Goal: Check status: Check status

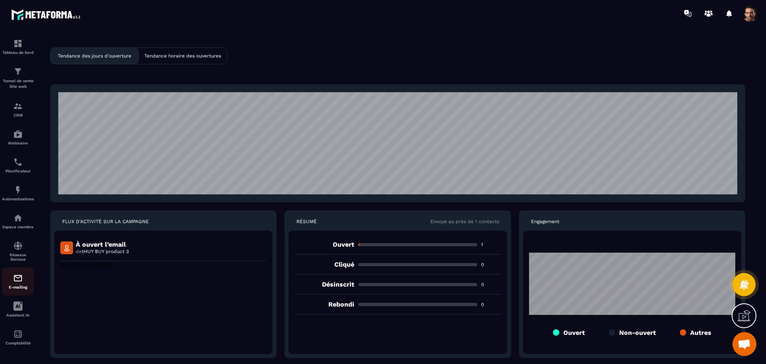
click at [12, 281] on div "E-mailing" at bounding box center [18, 281] width 32 height 16
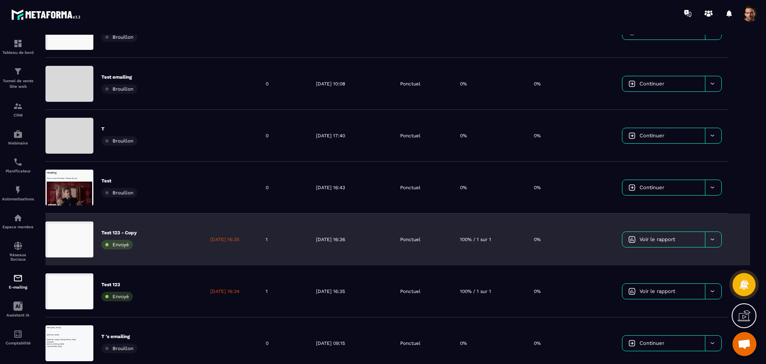
click at [669, 234] on link "Voir le rapport" at bounding box center [663, 239] width 83 height 15
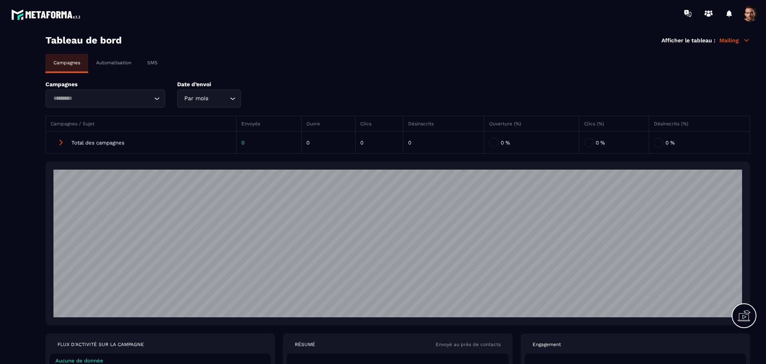
scroll to position [124, 0]
